Goal: Answer question/provide support

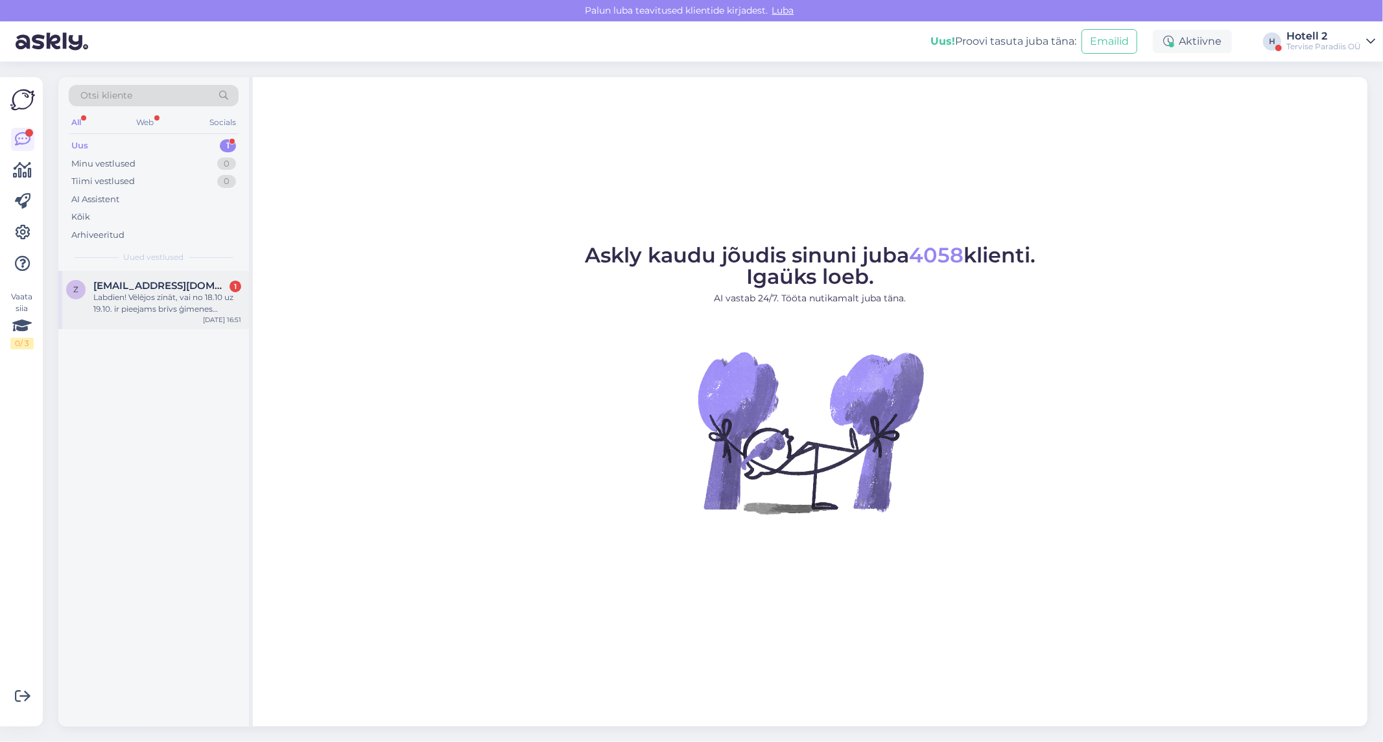
click at [223, 290] on div "[EMAIL_ADDRESS][DOMAIN_NAME] 1" at bounding box center [167, 286] width 148 height 12
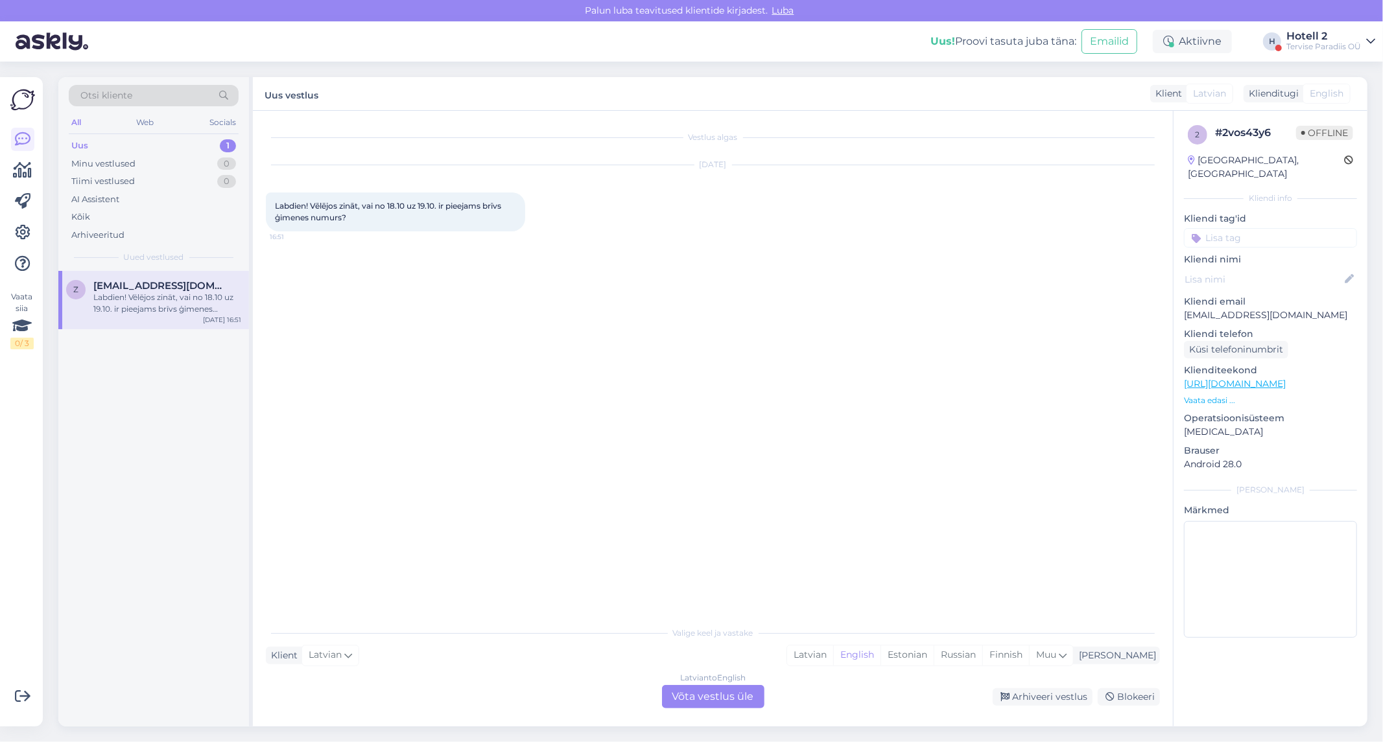
click at [704, 701] on div "Latvian to English Võta vestlus üle" at bounding box center [713, 696] width 102 height 23
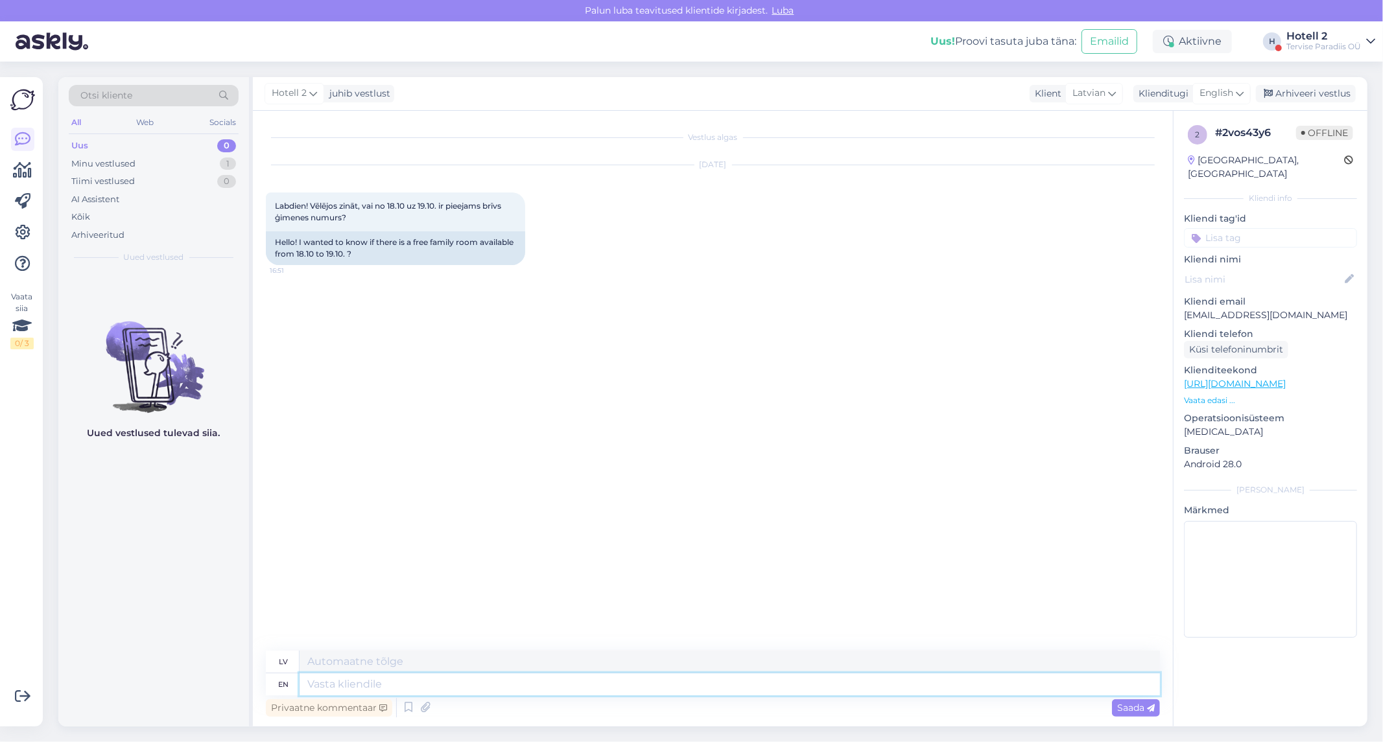
click at [617, 678] on textarea at bounding box center [730, 685] width 860 height 22
type textarea "Hello!"
type textarea "Sveiki!"
type textarea "Hello! At t"
type textarea "Sveiki! Plkst."
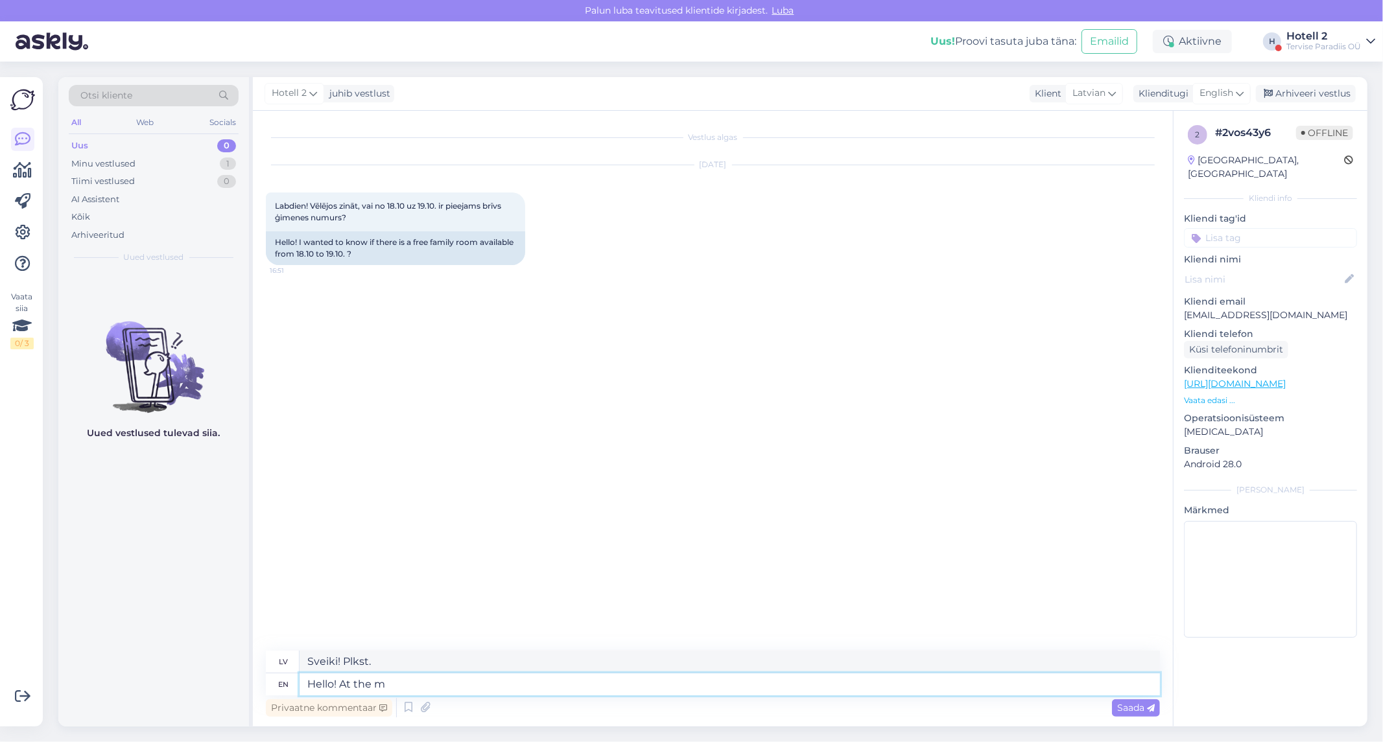
type textarea "Hello! At the mo"
type textarea "Sveiki! Pie"
type textarea "Hello! At the moment th"
type textarea "Sveiki! Šobrīd"
type textarea "Hello! At the moment there a"
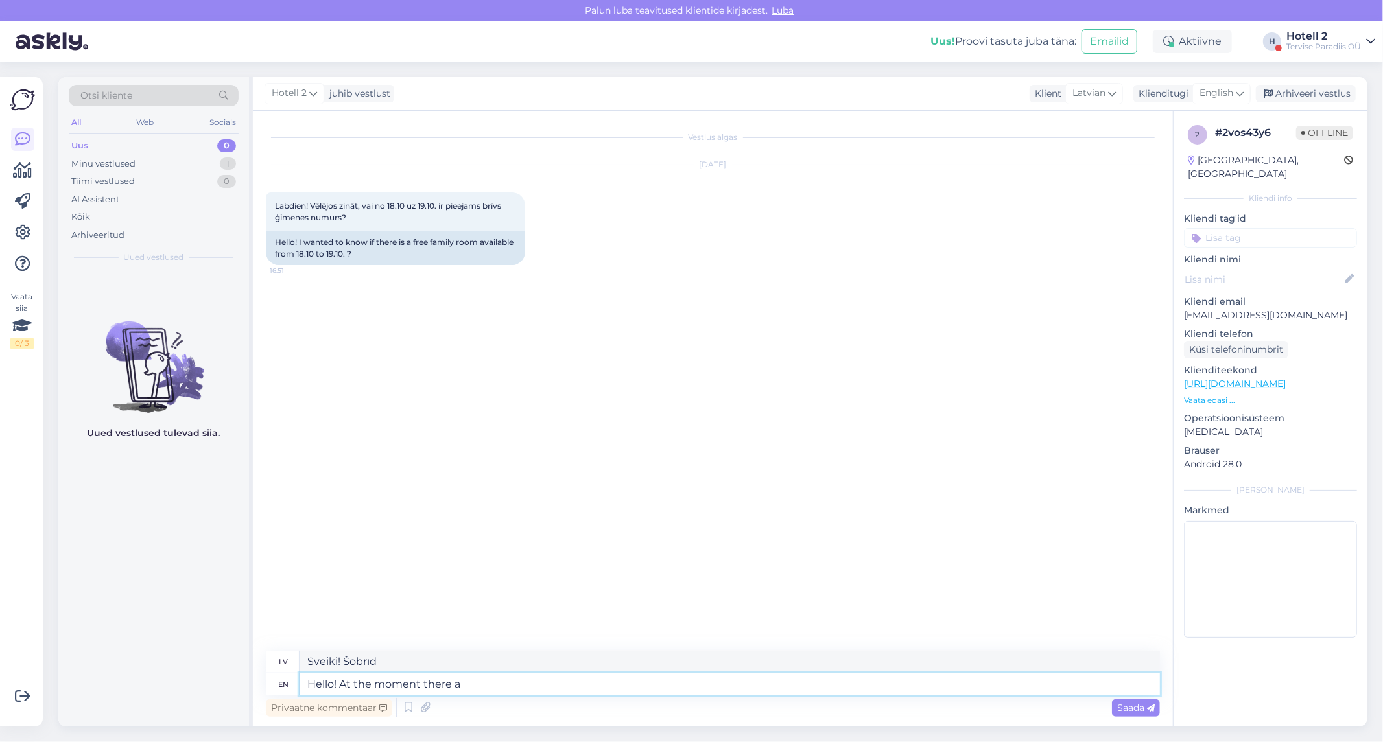
type textarea "Sveiki! Šobrīd tur"
type textarea "Hello! At the moment there a"
type textarea "Sveiki! Šobrīd ir"
type textarea "Hello! At the moment there are no"
type textarea "Sveiki! Šobrīd nav neviena"
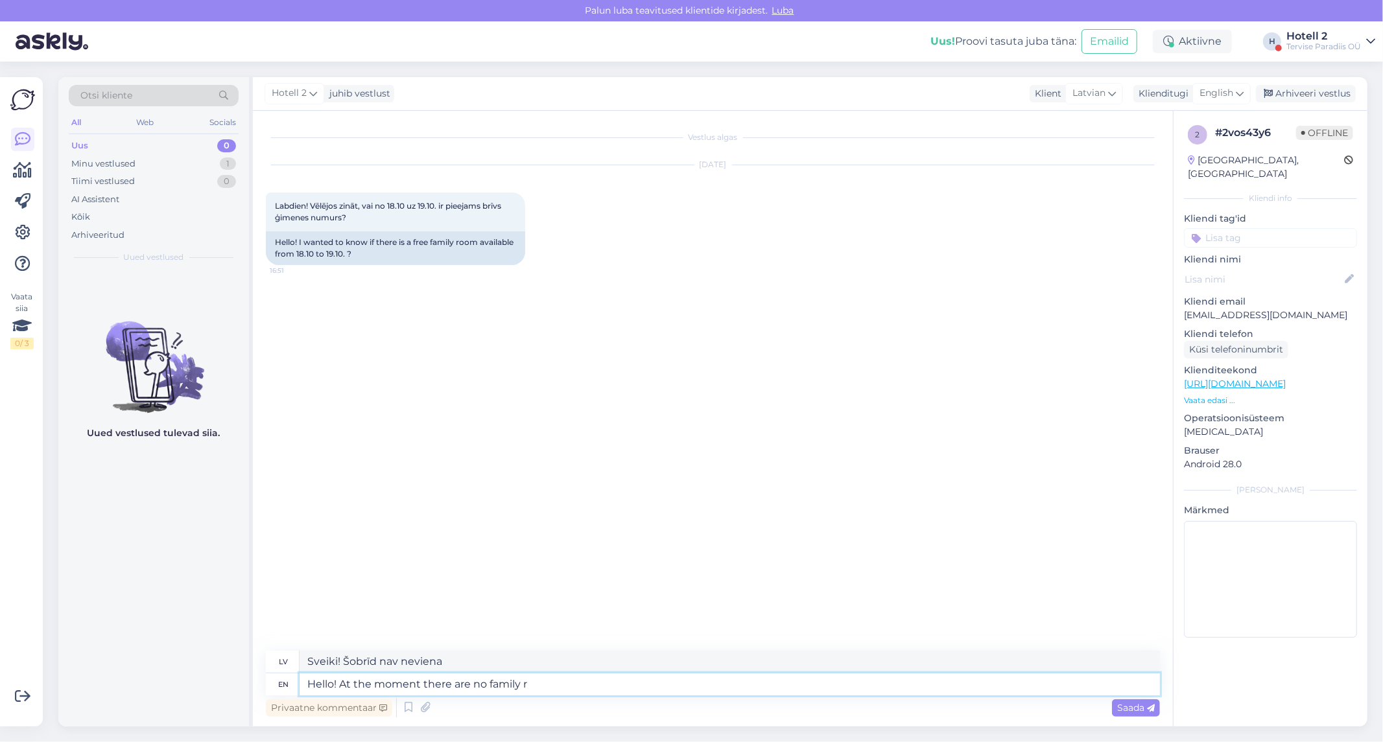
type textarea "Hello! At the moment there are no family ro"
type textarea "Sveiki! Šobrīd nav ģimenes locekļu."
type textarea "Hello! At the moment there are no family rooms"
type textarea "Sveiki! Šobrīd nav pieejamas ģimenes istabas."
type textarea "Hello! At the moment there are no family rooms available fro 18"
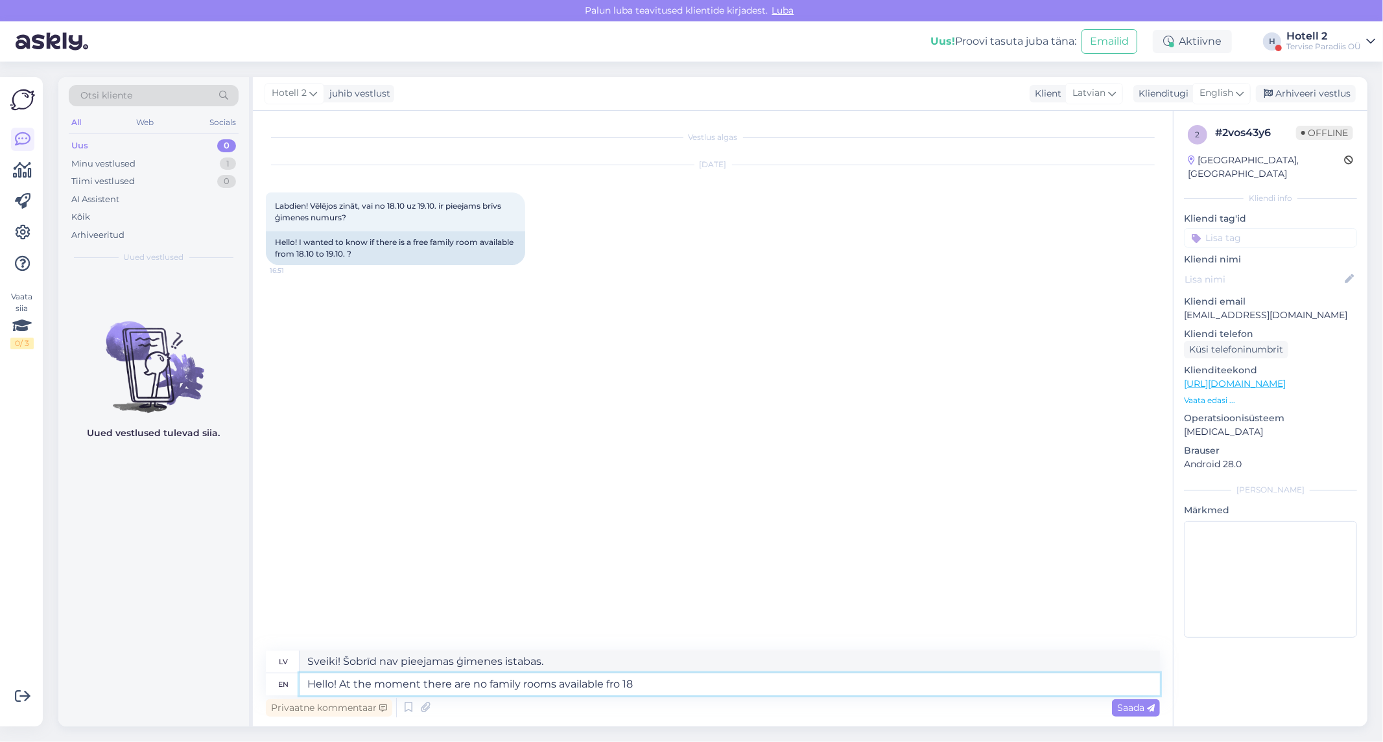
type textarea "Sveiki! Šobrīd nav pieejami ģimenes numuri no"
type textarea "Hello! At the moment there are no family rooms available fro 18.10"
type textarea "Sveiki! Šobrīd no 18.10 nav pieejami ģimenes numuri."
click at [617, 688] on textarea "Hello! At the moment there are no family rooms available fro 18.10" at bounding box center [730, 685] width 860 height 22
click at [667, 676] on textarea "Hello! At the moment there are no family rooms available from 18.10" at bounding box center [730, 685] width 860 height 22
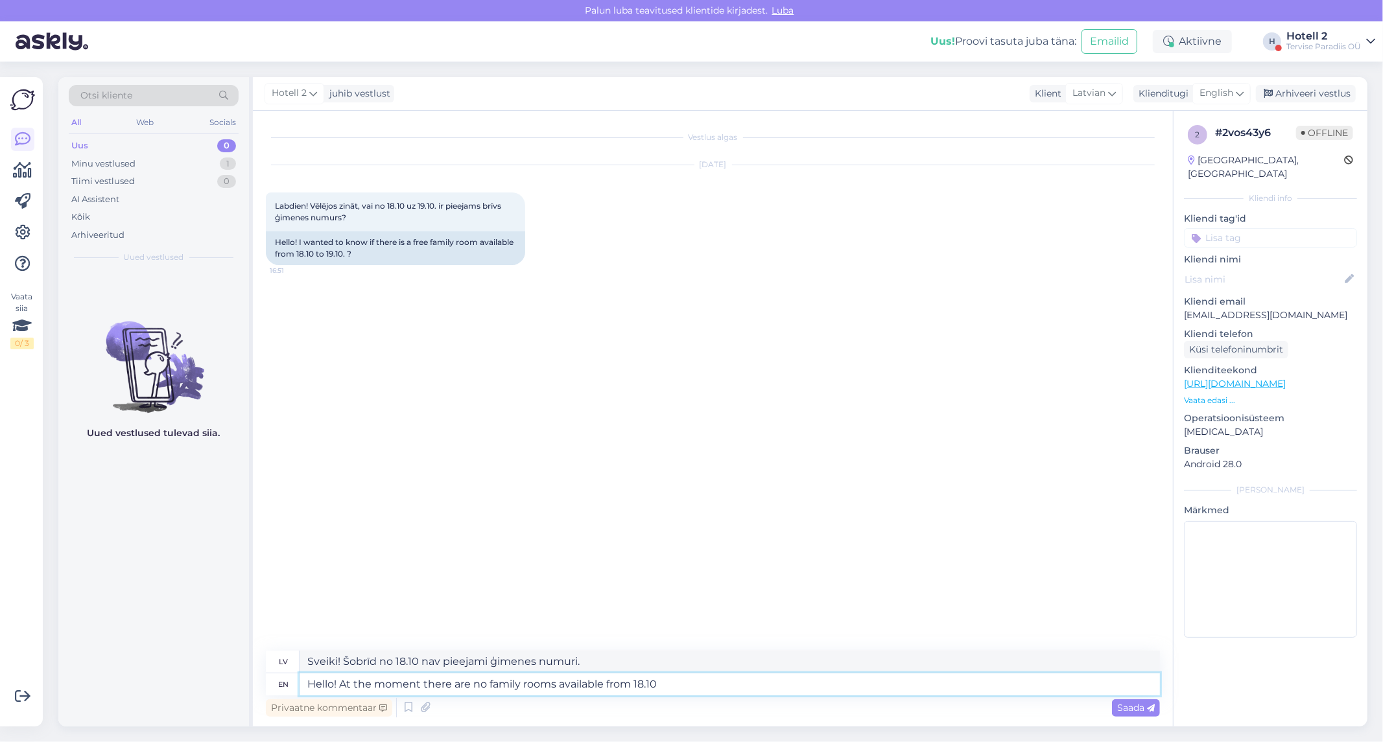
type textarea "Hello! At the moment there are no family rooms available from 18.10"
type textarea "Sveiki! Šobrīd, sākot no 18.10 nav pieejami ģimenes numuri."
type textarea "Hello! At the moment there are no family rooms available from 18.10 t"
type textarea "Sveiki! Šobrīd no 18.10 nav pieejami ģimenes numuri."
type textarea "Hello! At the moment there are no family rooms available from 18.10 to"
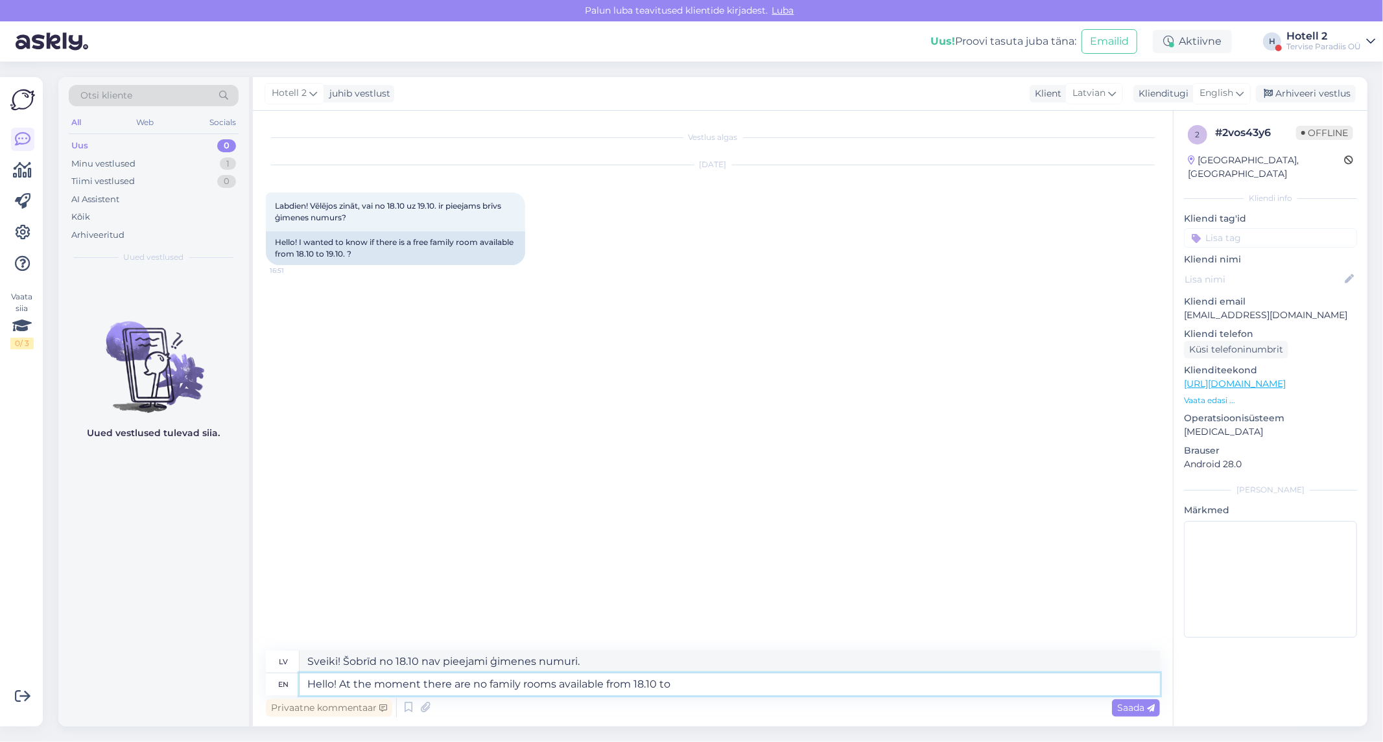
type textarea "Sveiki! Šobrīd nav pieejami ģimenes numuri no 18.10 līdz"
type textarea "Hello! At the moment there are no family rooms available from 18.10 to 19.10"
type textarea "Sveiki! Šobrīd no 18.10 līdz 19.10 nav pieejami ģimenes numuri."
type textarea "Hello! At the moment there are no family rooms available from 18.10 to 19.10"
click at [1155, 711] on icon at bounding box center [1151, 709] width 8 height 8
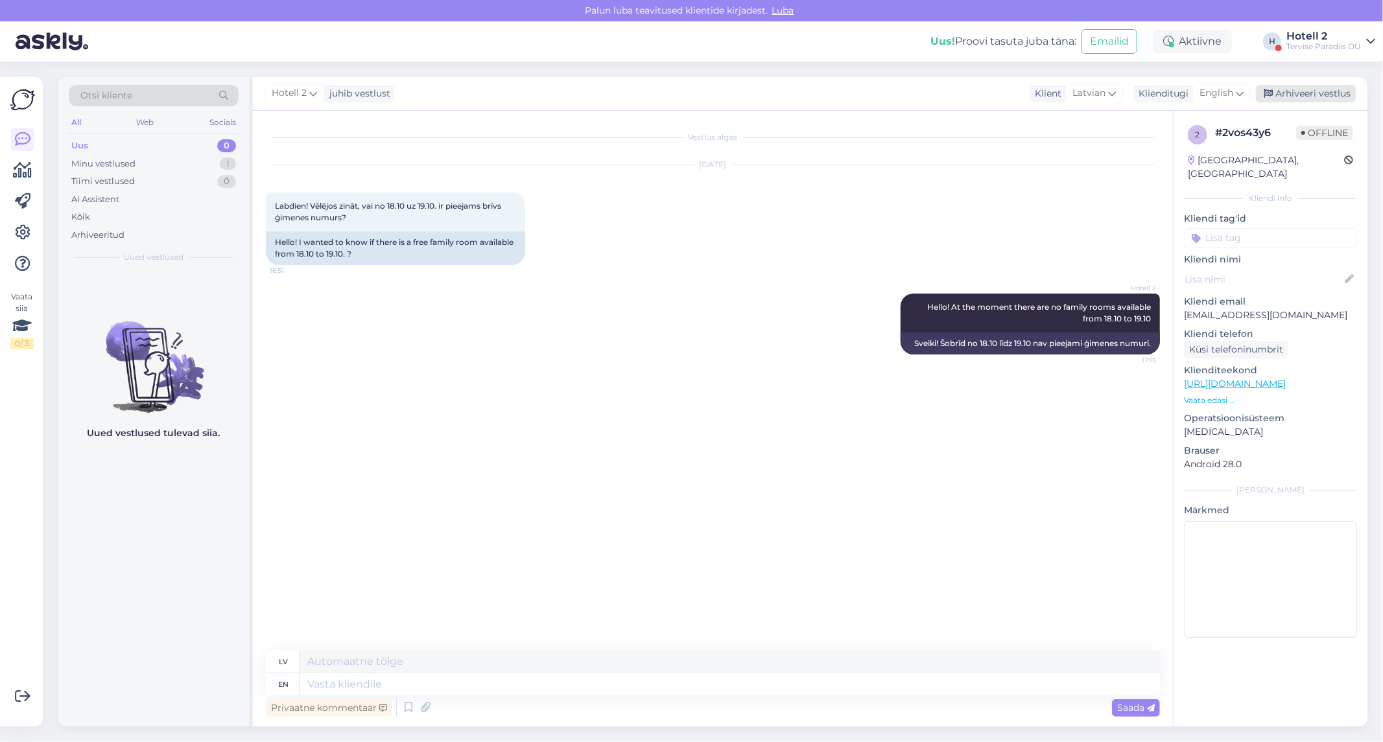
click at [1315, 102] on div "Arhiveeri vestlus" at bounding box center [1306, 94] width 100 height 18
